Goal: Manage account settings

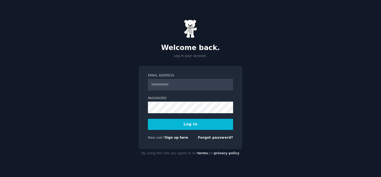
click at [161, 84] on input "Email Address" at bounding box center [190, 85] width 85 height 12
click at [131, 127] on div "Welcome back. Log in your account. Email Address Password Log In New user? Sign…" at bounding box center [190, 88] width 381 height 177
click at [183, 84] on input "Email Address" at bounding box center [190, 85] width 85 height 12
type input "**********"
click at [193, 123] on button "Log In" at bounding box center [190, 124] width 85 height 11
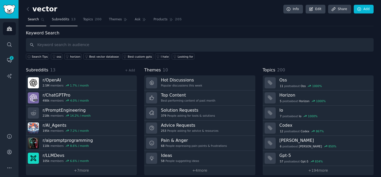
click at [56, 23] on link "Subreddits 13" at bounding box center [64, 20] width 28 height 11
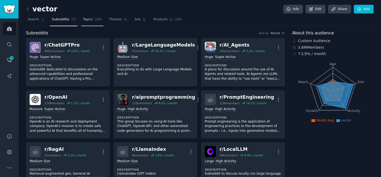
click at [83, 22] on link "Topics 200" at bounding box center [92, 20] width 22 height 11
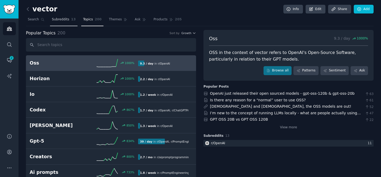
click at [52, 21] on span "Subreddits" at bounding box center [60, 19] width 17 height 5
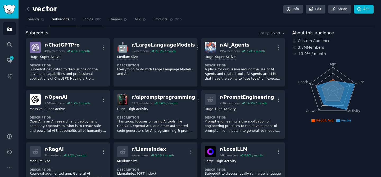
click at [95, 17] on span "200" at bounding box center [98, 19] width 7 height 5
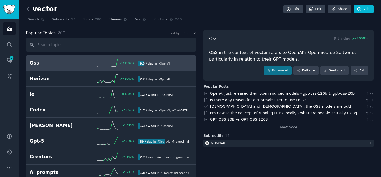
click at [118, 19] on span "Themes" at bounding box center [115, 19] width 13 height 5
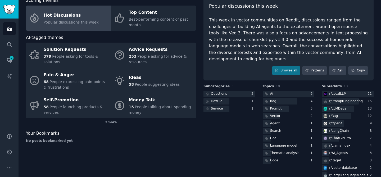
scroll to position [35, 0]
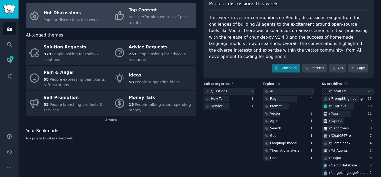
click at [146, 22] on div "Best-performing content of past month" at bounding box center [161, 19] width 65 height 11
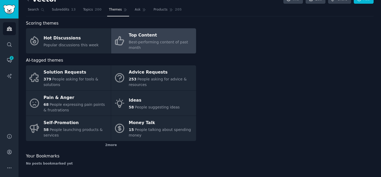
scroll to position [10, 0]
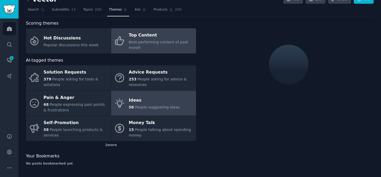
click at [140, 104] on div "Ideas" at bounding box center [154, 100] width 51 height 8
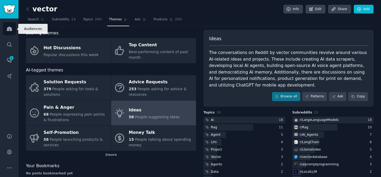
click at [7, 31] on icon "Sidebar" at bounding box center [10, 29] width 6 height 6
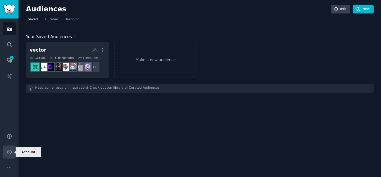
click at [9, 155] on link "Account" at bounding box center [9, 151] width 13 height 13
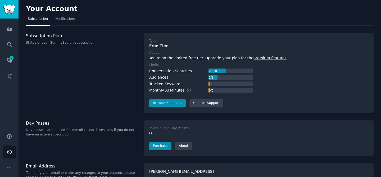
scroll to position [10, 0]
